Goal: Task Accomplishment & Management: Manage account settings

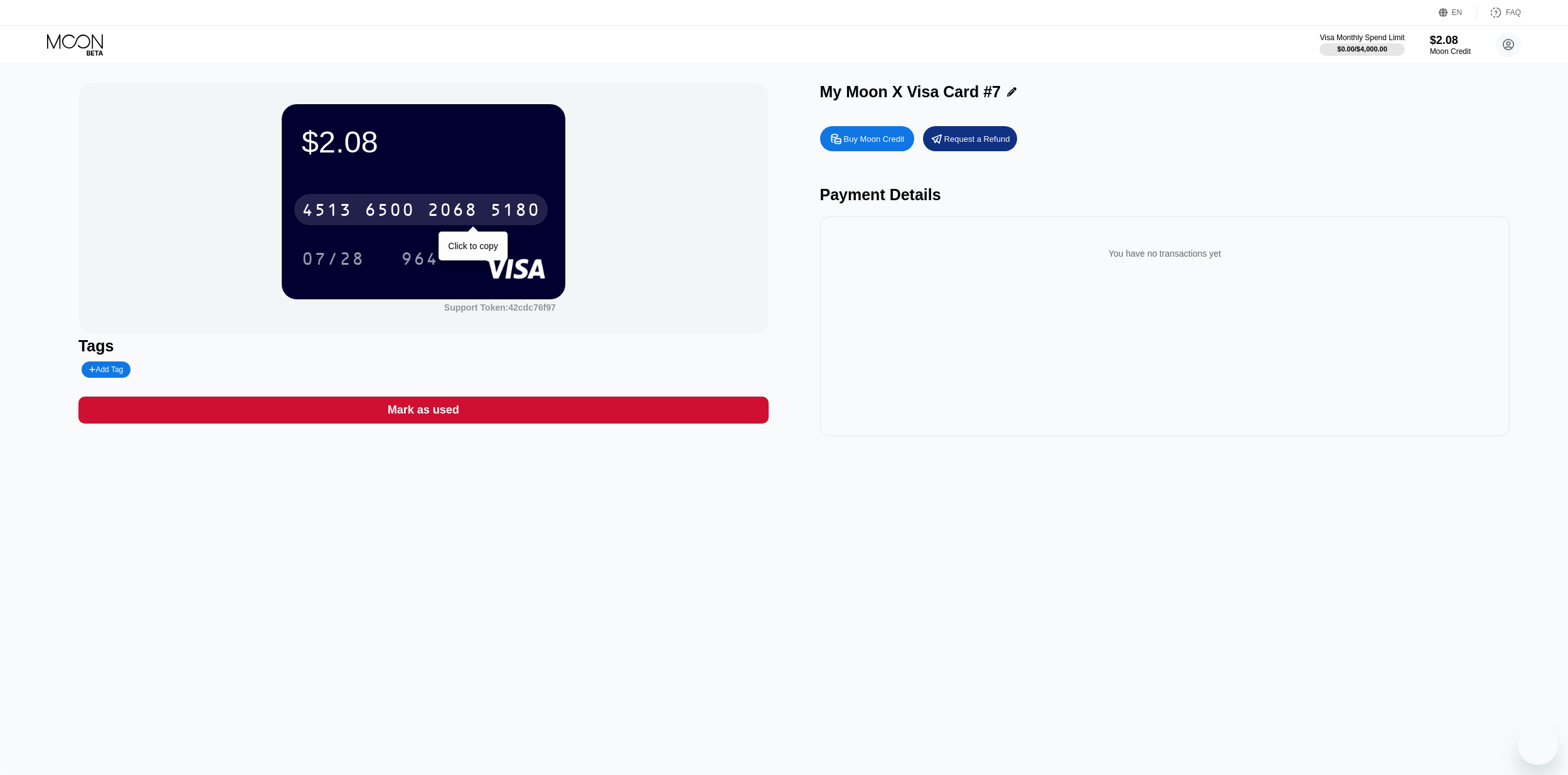
click at [520, 210] on div "5180" at bounding box center [515, 211] width 50 height 20
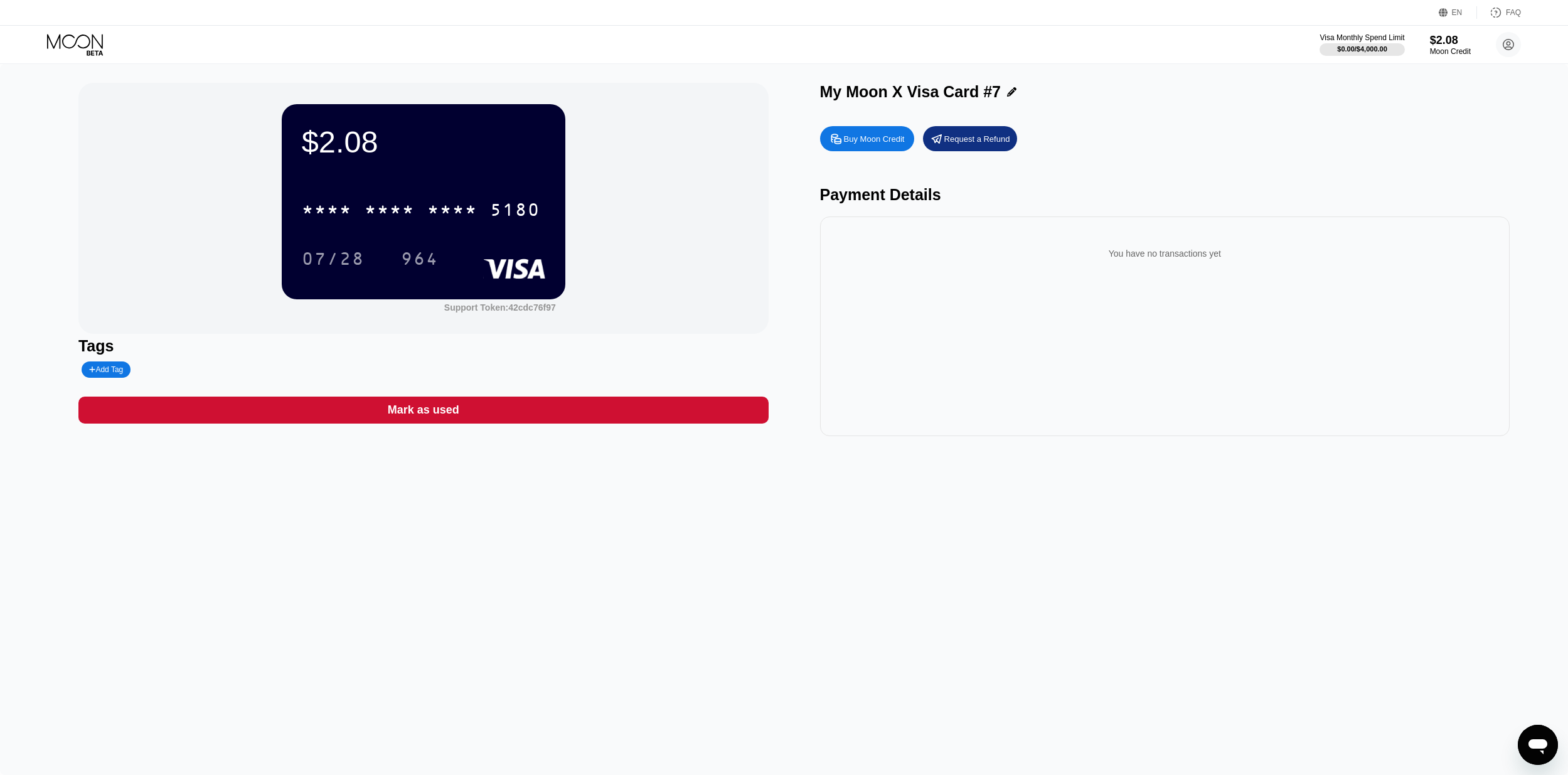
click at [81, 38] on icon at bounding box center [76, 44] width 58 height 22
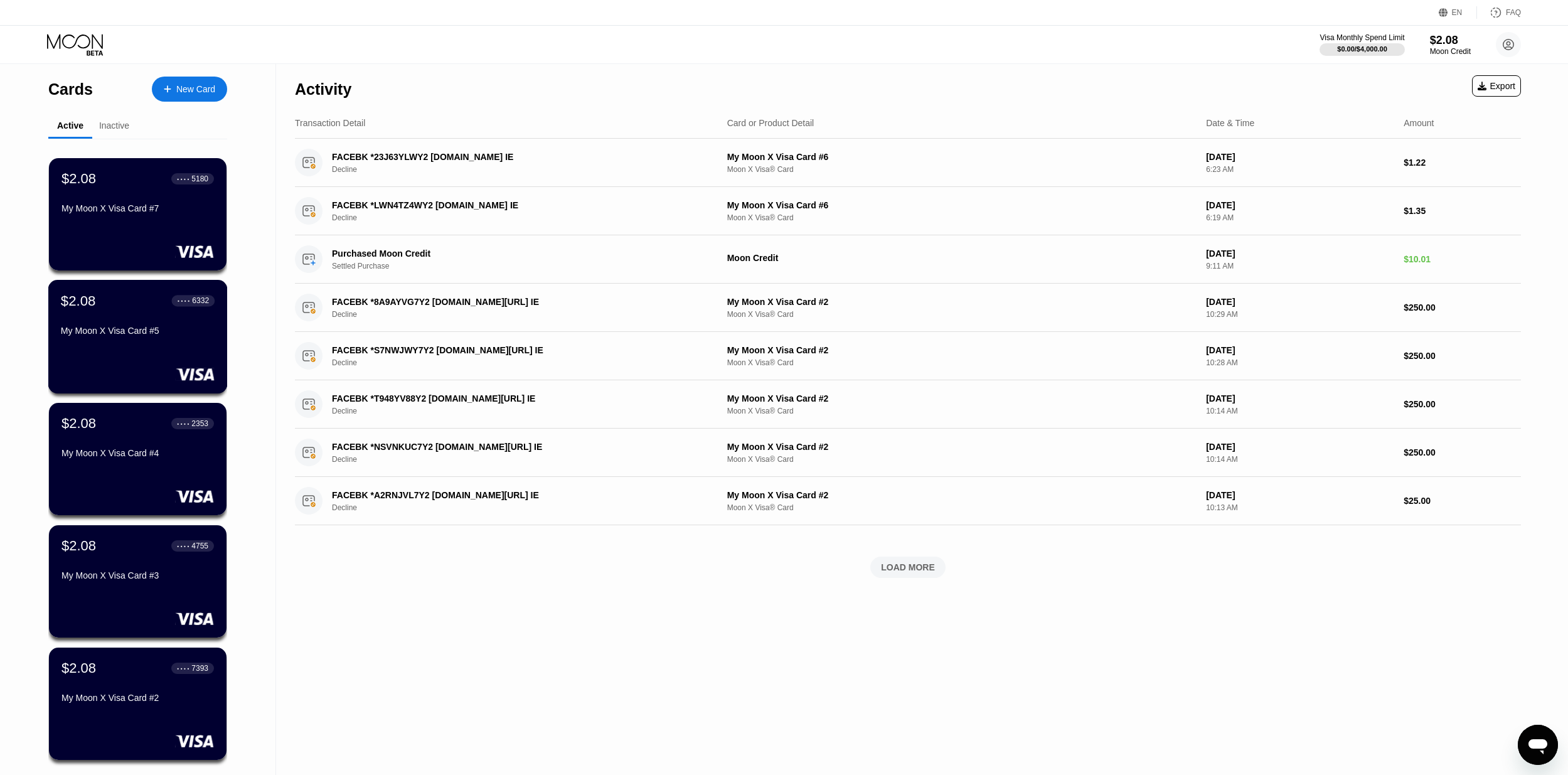
click at [140, 336] on div "My Moon X Visa Card #5" at bounding box center [137, 331] width 153 height 10
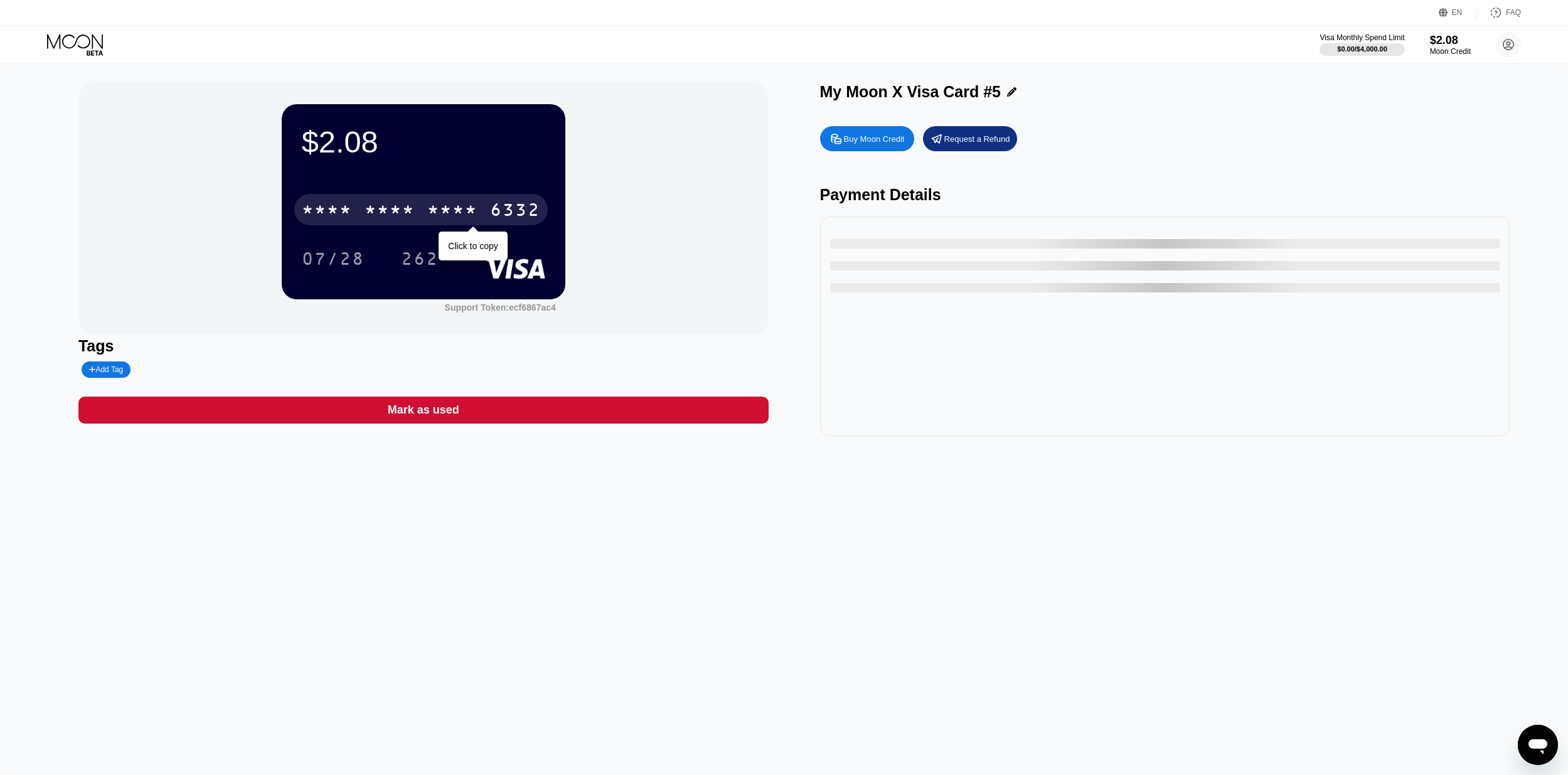
click at [472, 205] on div "* * * *" at bounding box center [452, 211] width 50 height 20
